Goal: Information Seeking & Learning: Learn about a topic

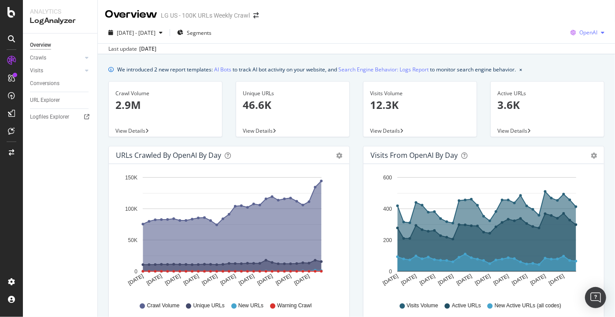
click at [598, 30] on div "button" at bounding box center [603, 32] width 11 height 5
click at [589, 93] on div "Other AI Bots" at bounding box center [581, 99] width 61 height 13
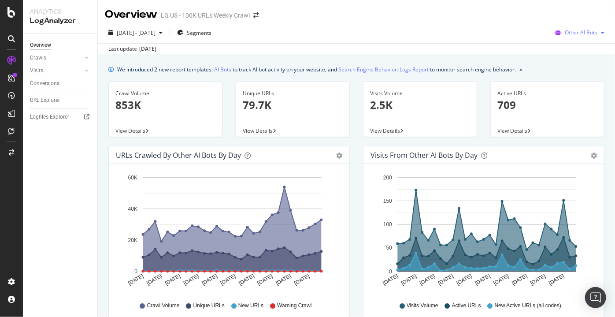
click at [568, 33] on span "Other AI Bots" at bounding box center [581, 32] width 33 height 7
click at [574, 82] on span "OpenAI" at bounding box center [584, 83] width 34 height 8
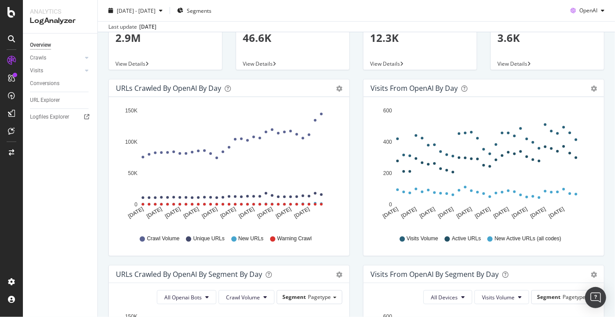
scroll to position [67, 0]
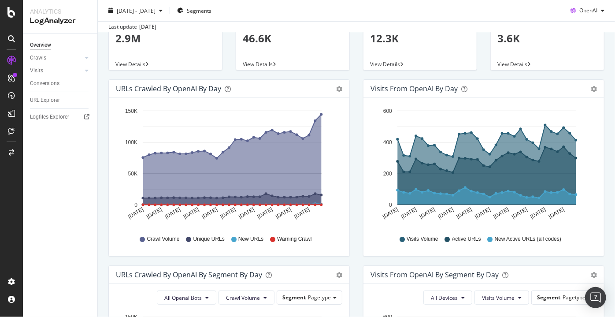
click at [487, 86] on div "Visits from OpenAI by day" at bounding box center [474, 88] width 207 height 9
